Goal: Information Seeking & Learning: Learn about a topic

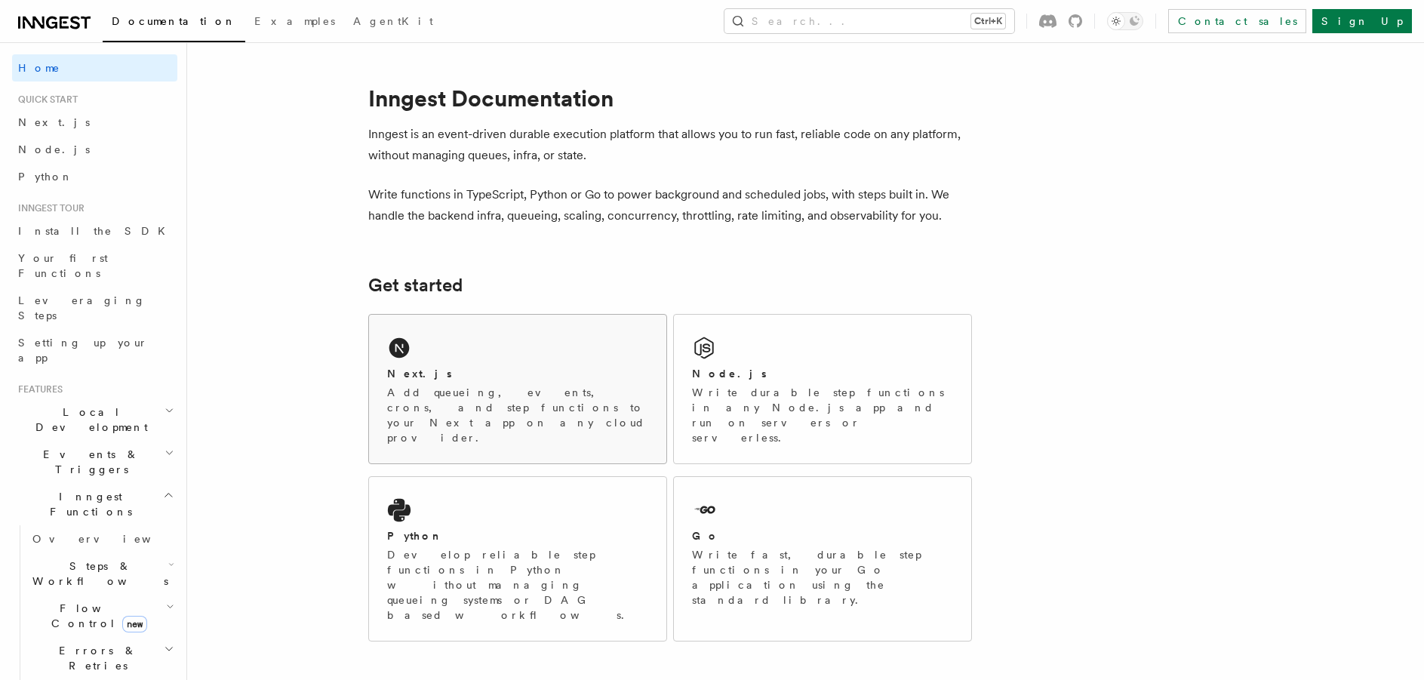
click at [513, 380] on div "Next.js" at bounding box center [517, 374] width 261 height 16
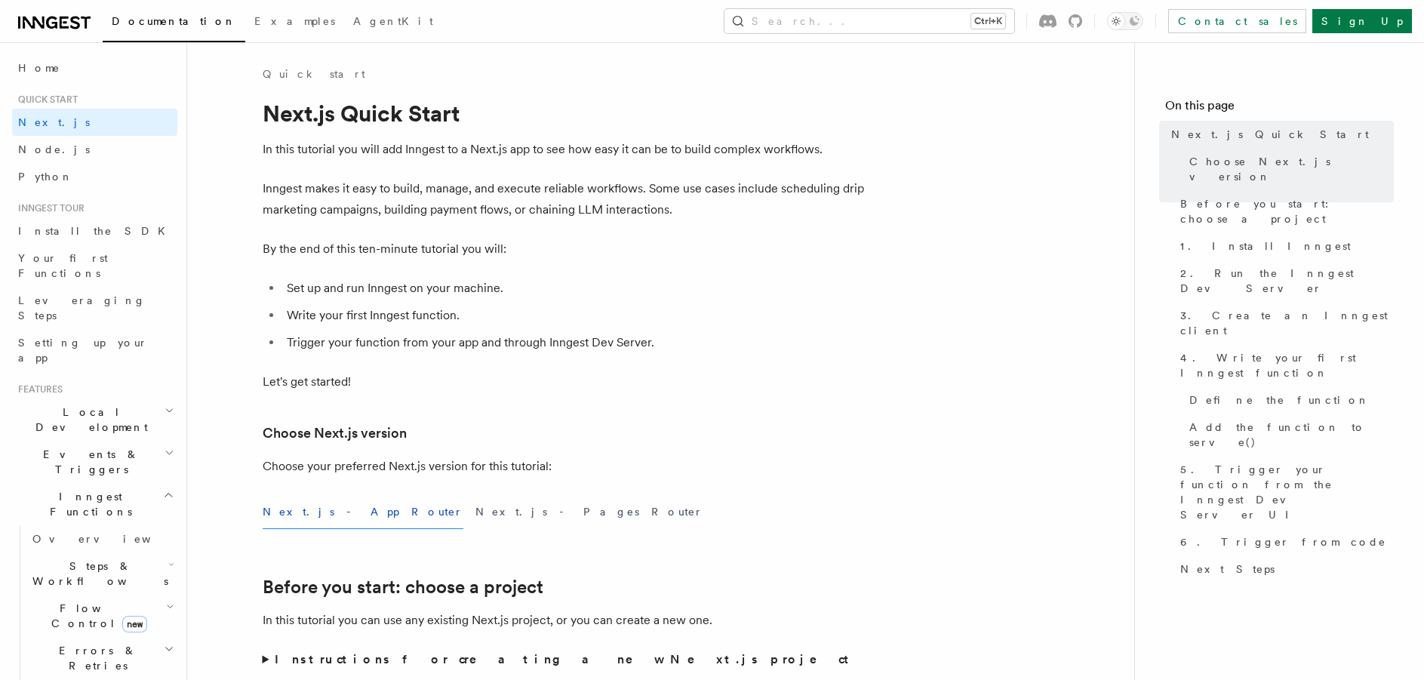
click at [681, 320] on li "Write your first Inngest function." at bounding box center [574, 315] width 584 height 21
click at [44, 120] on span "Next.js" at bounding box center [54, 122] width 72 height 12
click at [353, 21] on span "AgentKit" at bounding box center [393, 21] width 80 height 12
